Goal: Task Accomplishment & Management: Manage account settings

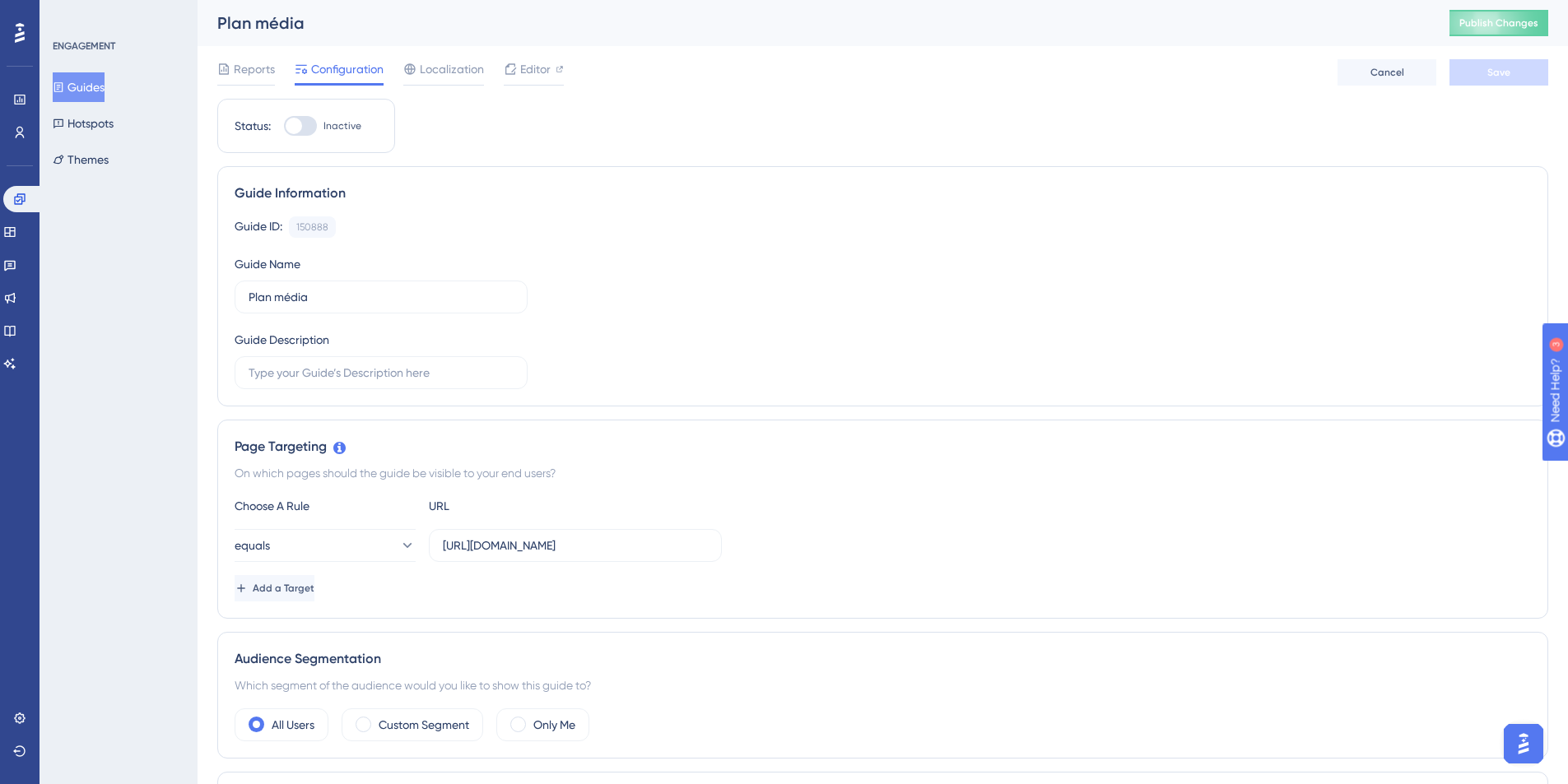
click at [467, 206] on div "Guide Information Guide ID: 150888 Copy Guide Name Plan média Guide Description" at bounding box center [882, 286] width 1331 height 240
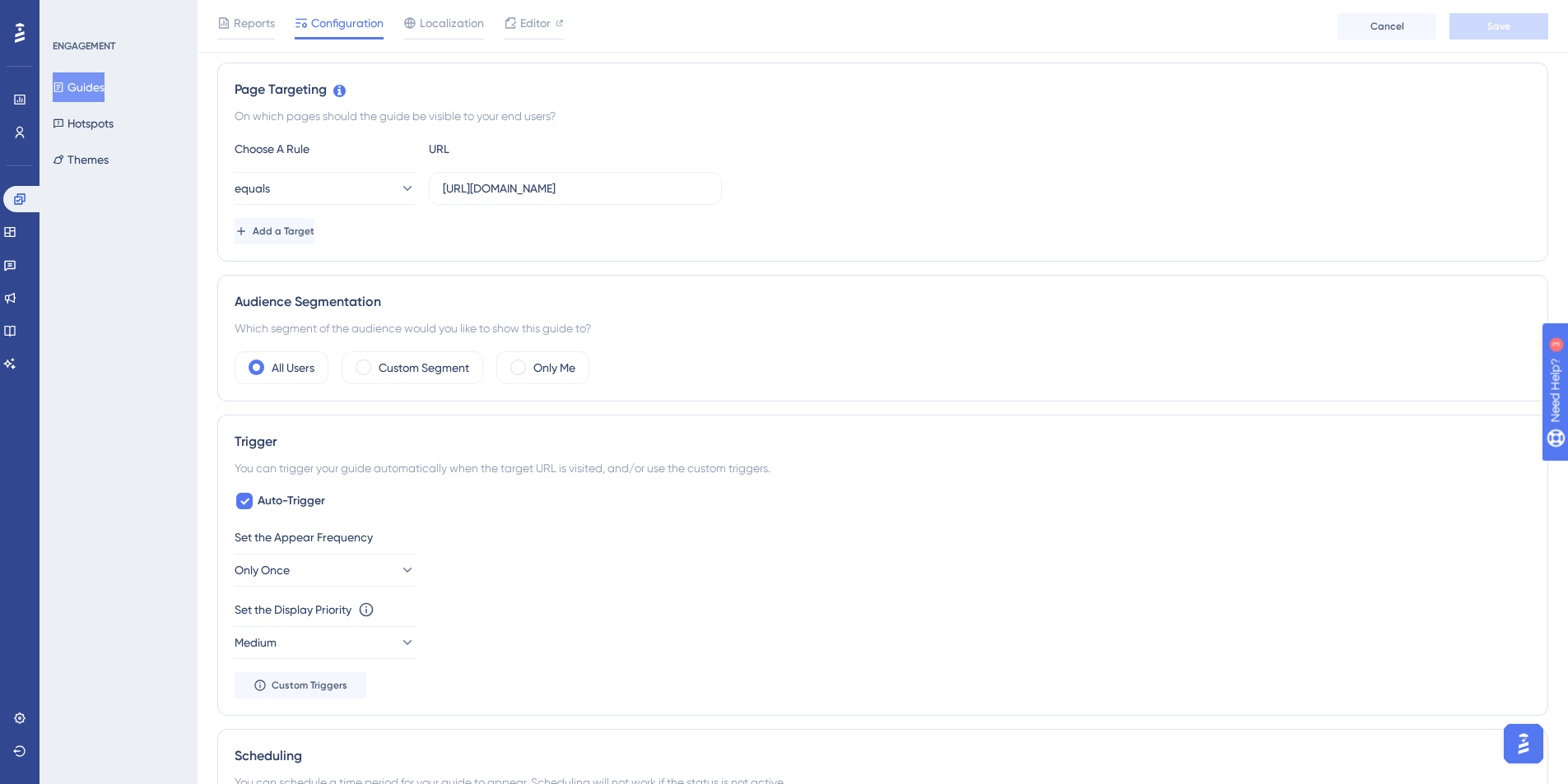
scroll to position [448, 0]
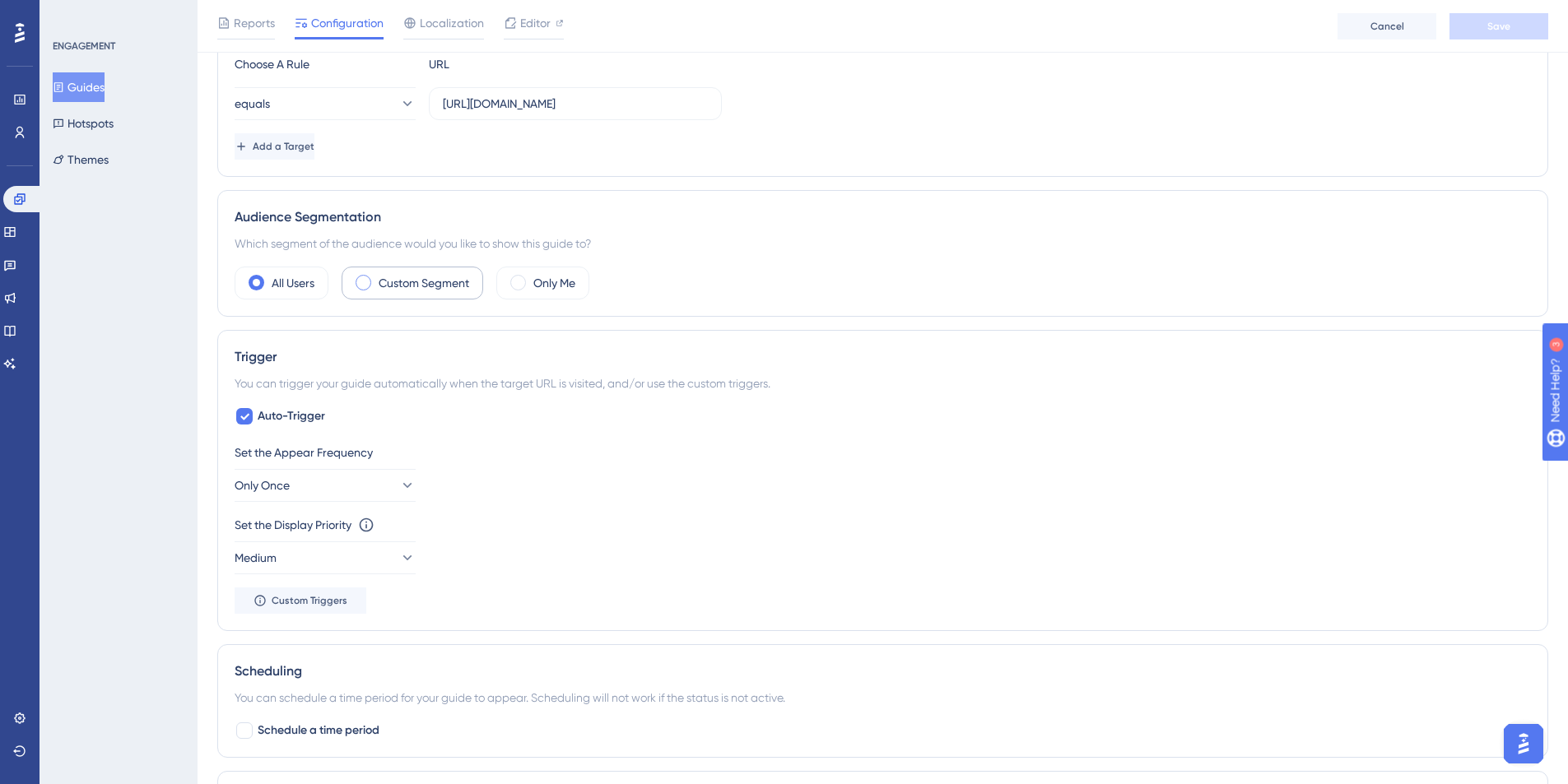
click at [429, 285] on label "Custom Segment" at bounding box center [423, 283] width 90 height 20
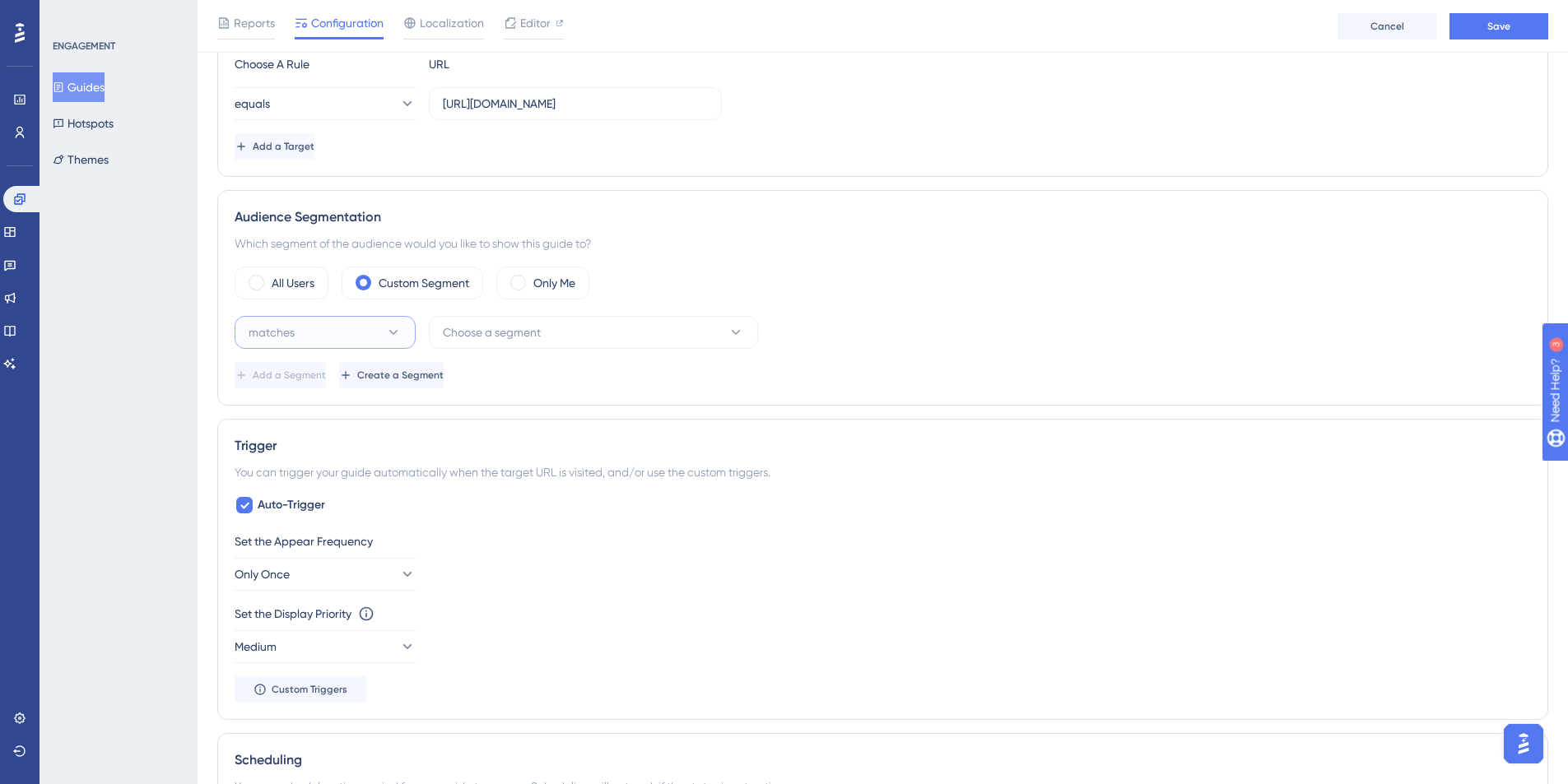
click at [394, 326] on icon at bounding box center [394, 332] width 17 height 17
click at [563, 316] on button "Choose a segment" at bounding box center [594, 332] width 329 height 33
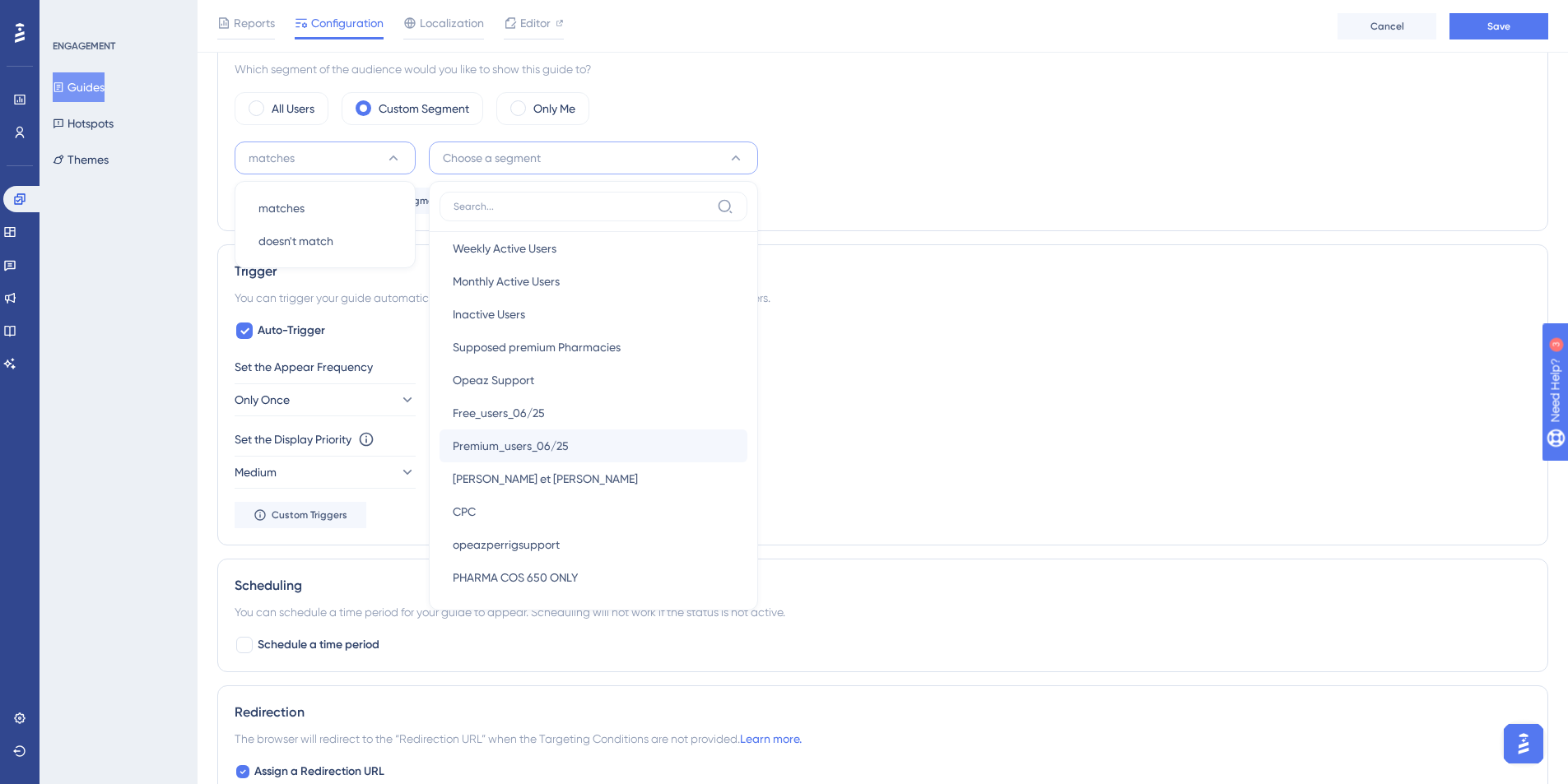
scroll to position [277, 0]
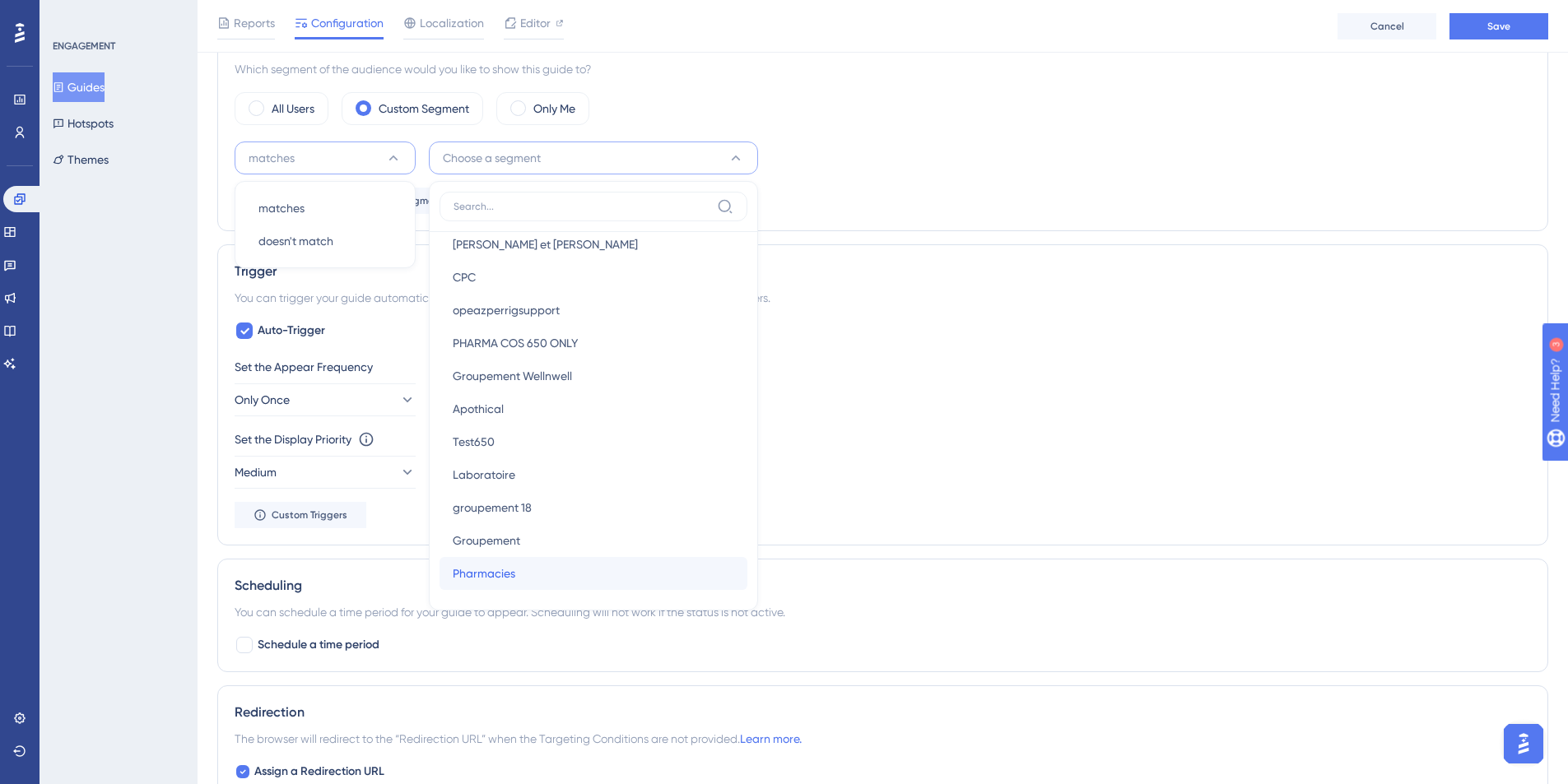
click at [566, 570] on div "Pharmacies Pharmacies" at bounding box center [593, 573] width 281 height 33
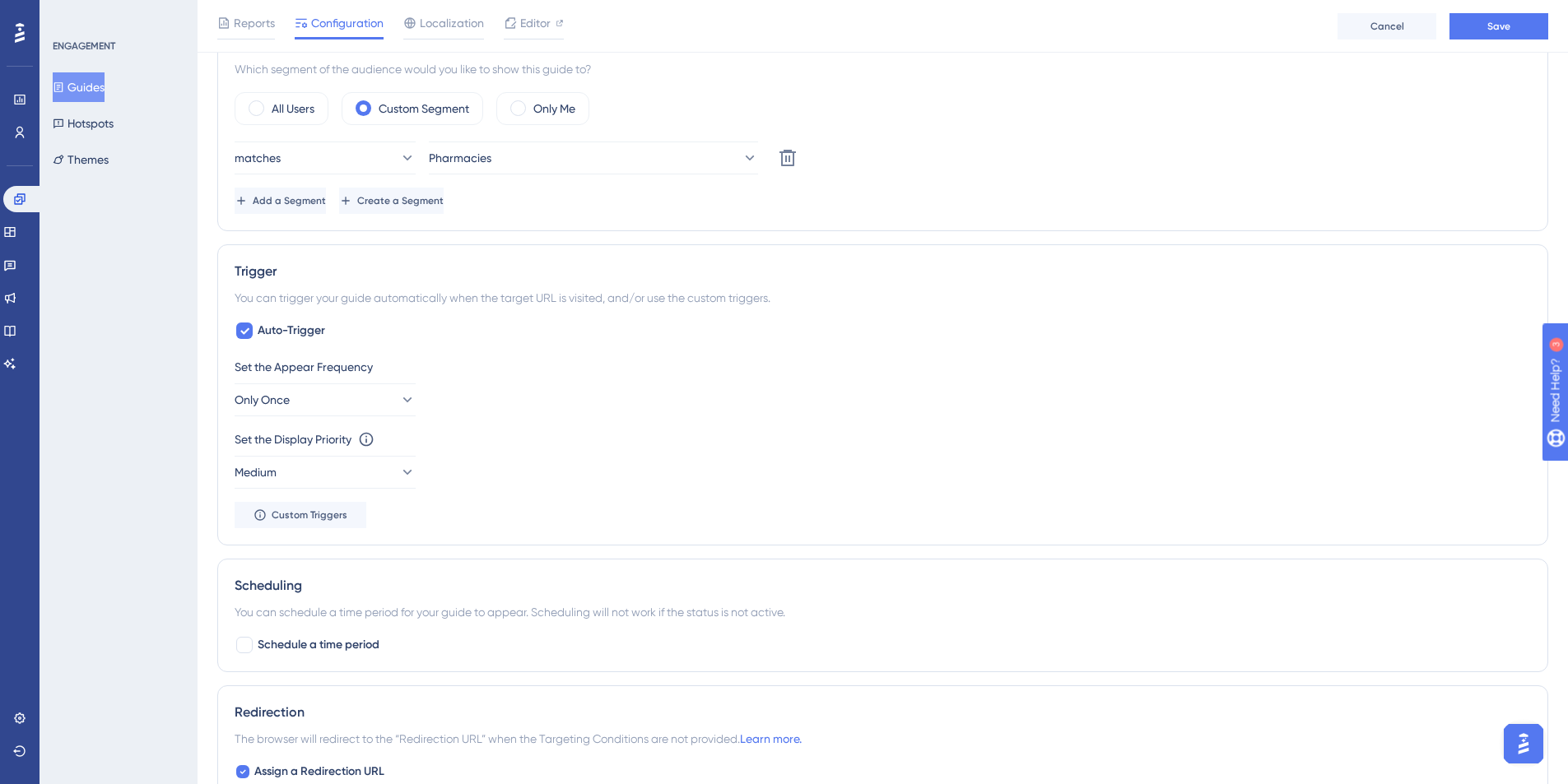
click at [804, 263] on div "Trigger" at bounding box center [882, 271] width 1296 height 20
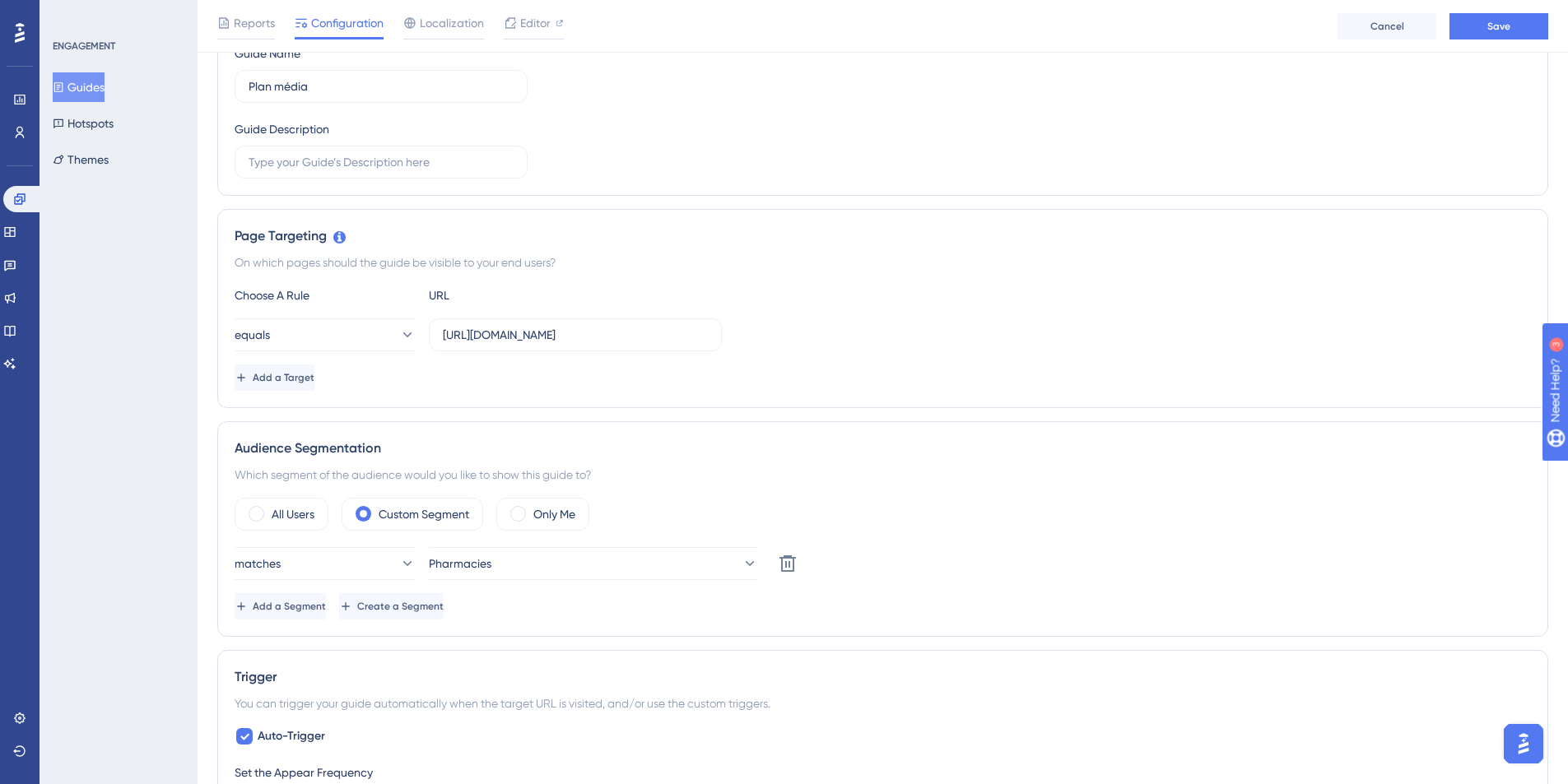
scroll to position [0, 0]
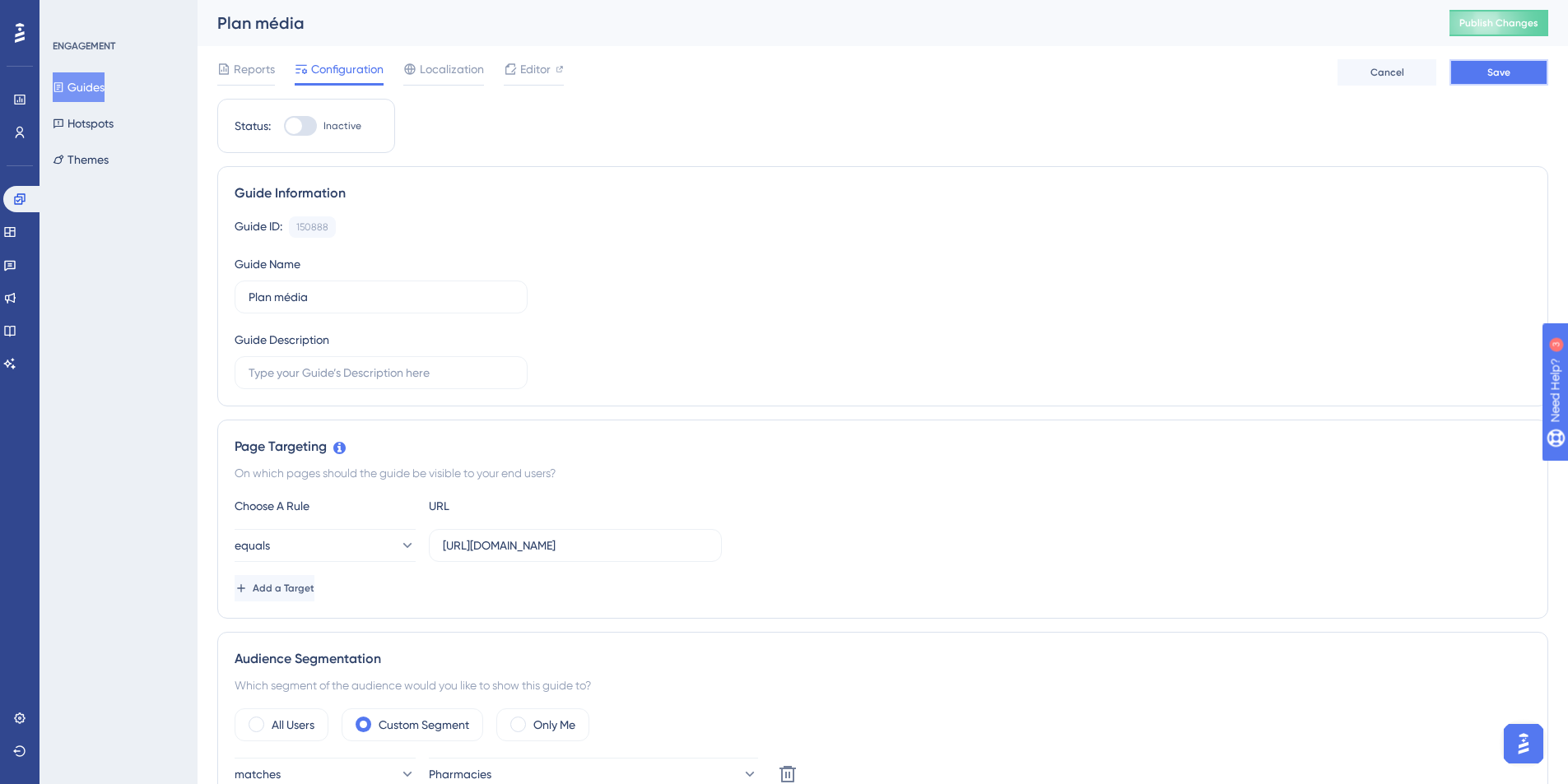
click at [1497, 82] on button "Save" at bounding box center [1498, 73] width 99 height 26
click at [24, 32] on icon at bounding box center [20, 33] width 10 height 20
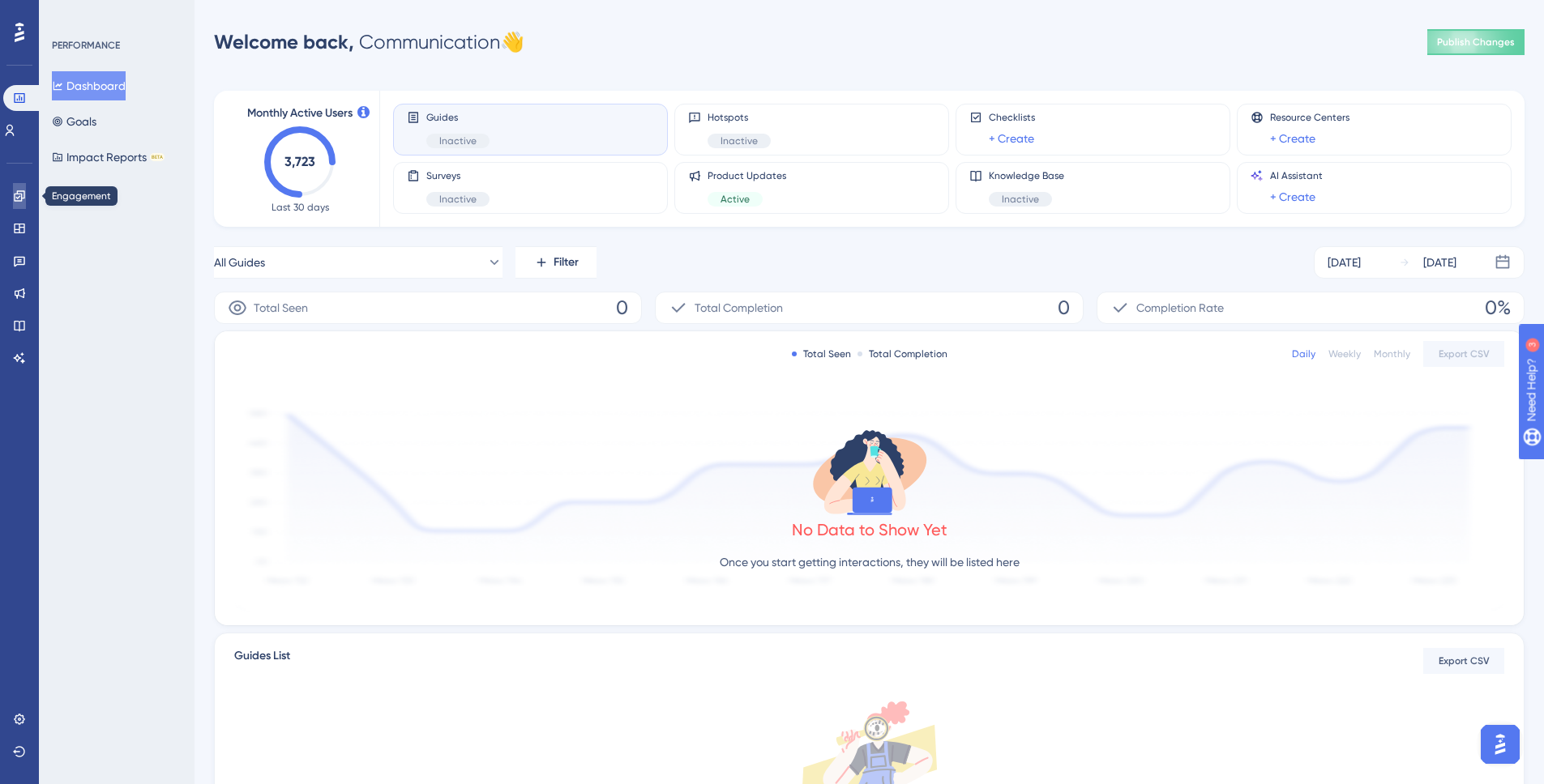
click at [14, 186] on link at bounding box center [19, 196] width 13 height 26
